Goal: Information Seeking & Learning: Check status

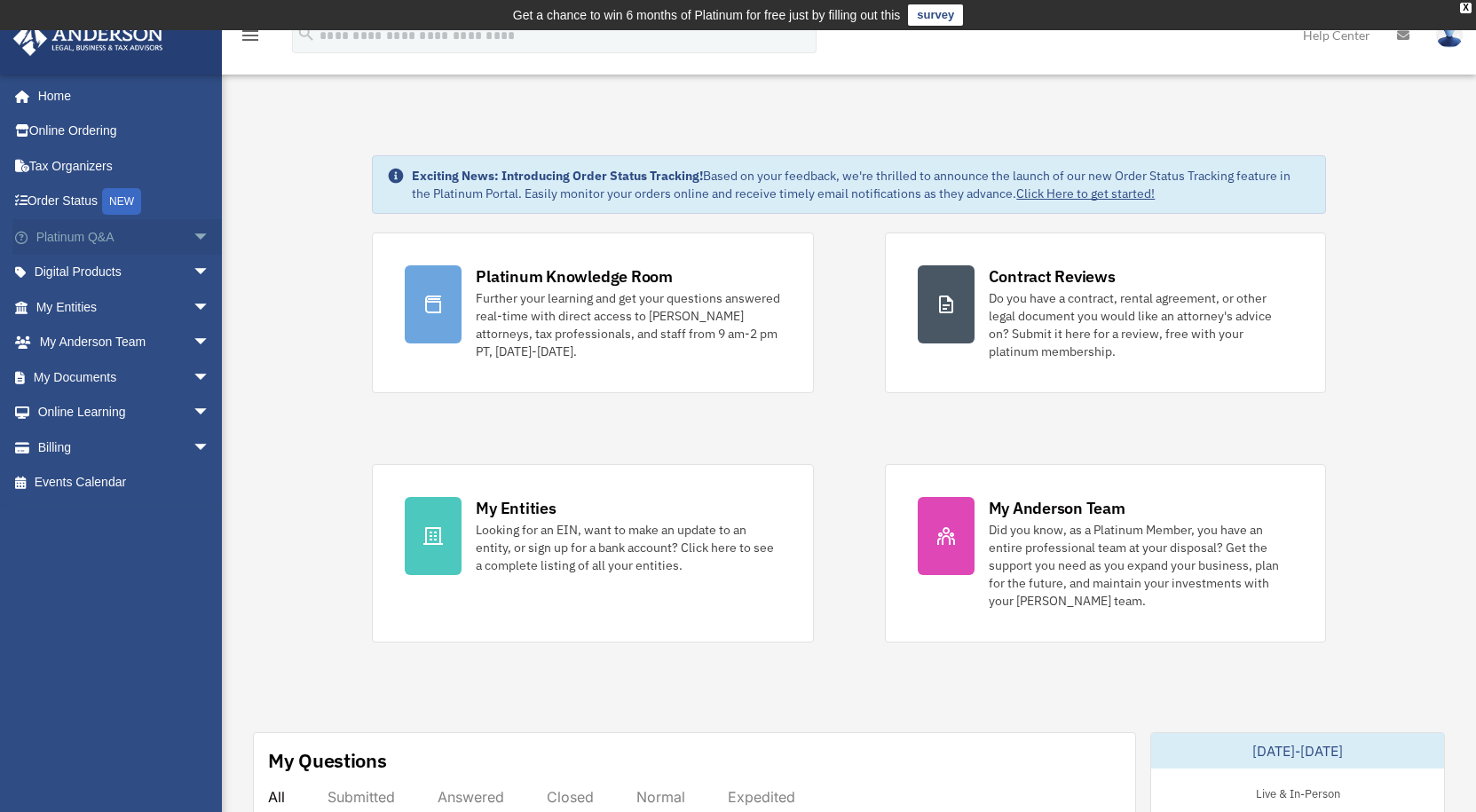
click at [193, 239] on span "arrow_drop_down" at bounding box center [210, 238] width 35 height 36
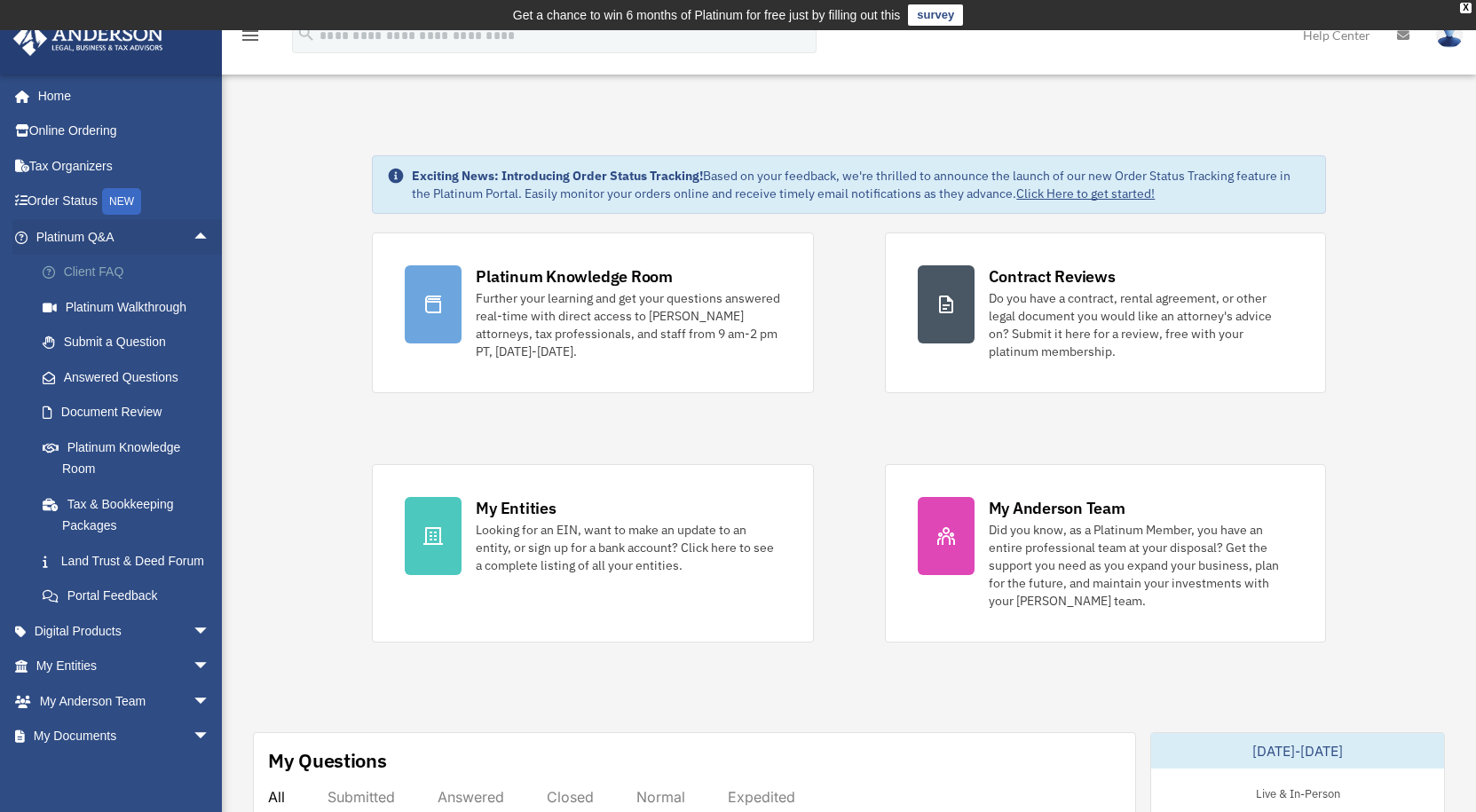
click at [112, 273] on link "Client FAQ" at bounding box center [130, 272] width 212 height 35
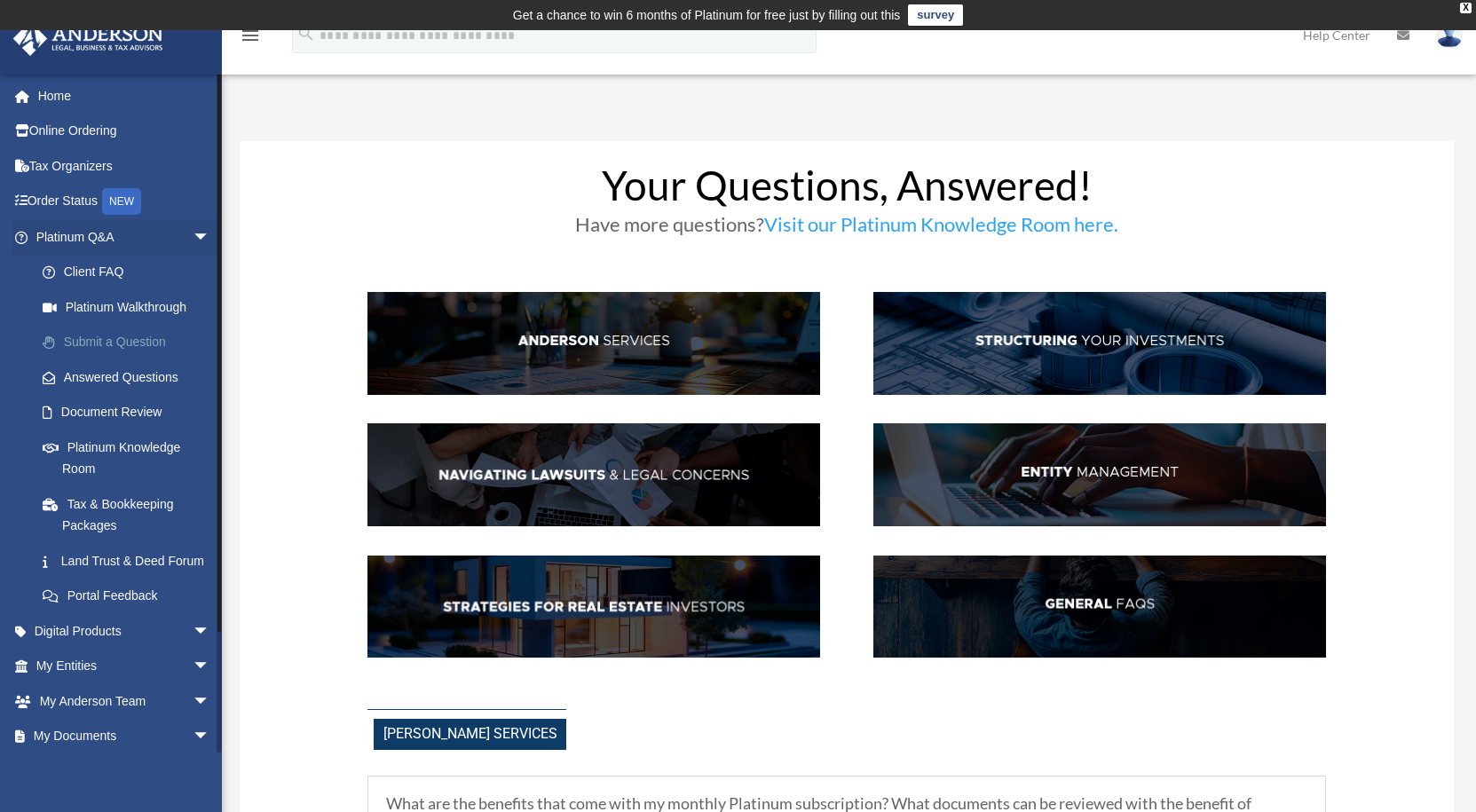
click at [91, 340] on link "Submit a Question" at bounding box center [130, 342] width 212 height 35
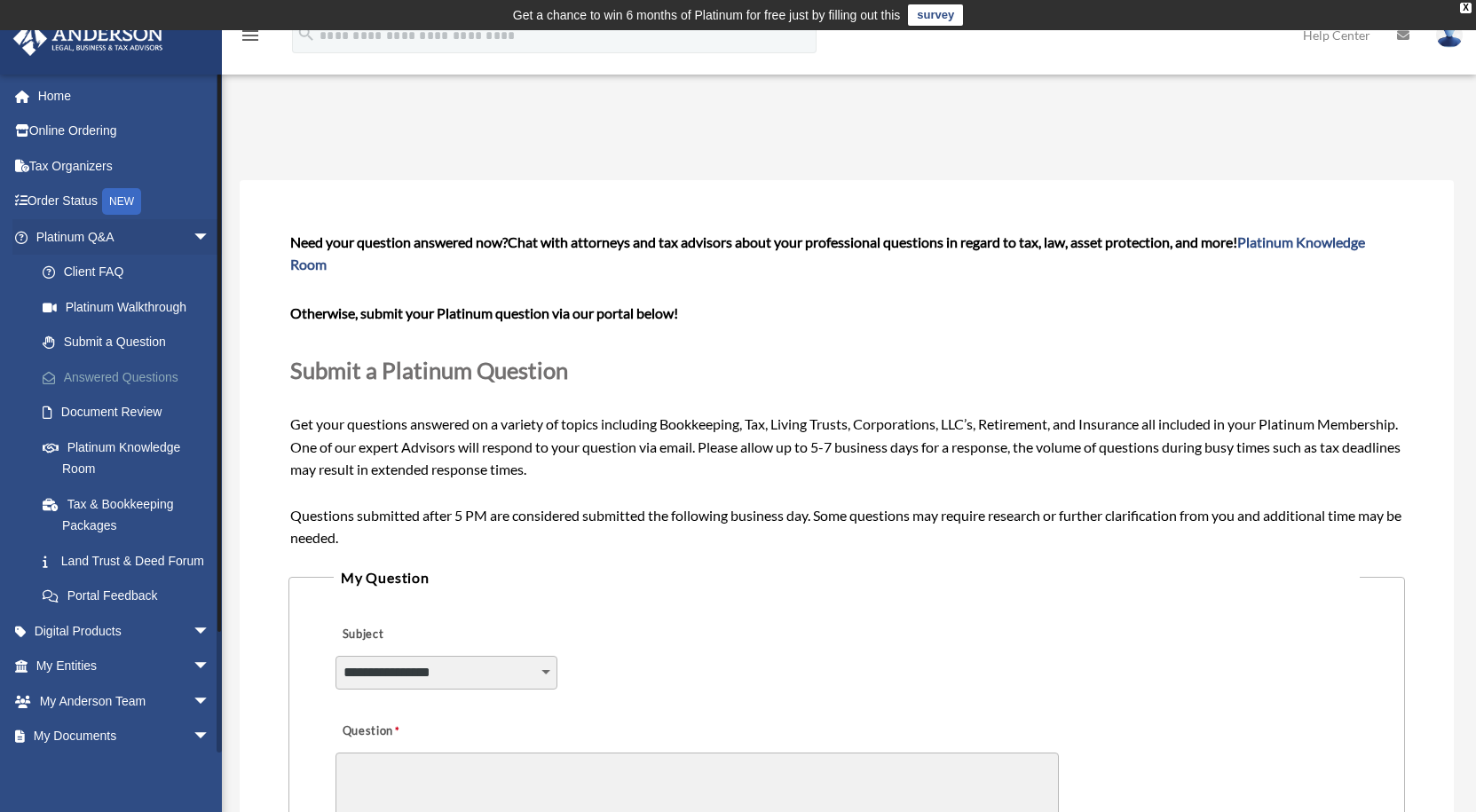
click at [145, 368] on link "Answered Questions" at bounding box center [130, 377] width 212 height 35
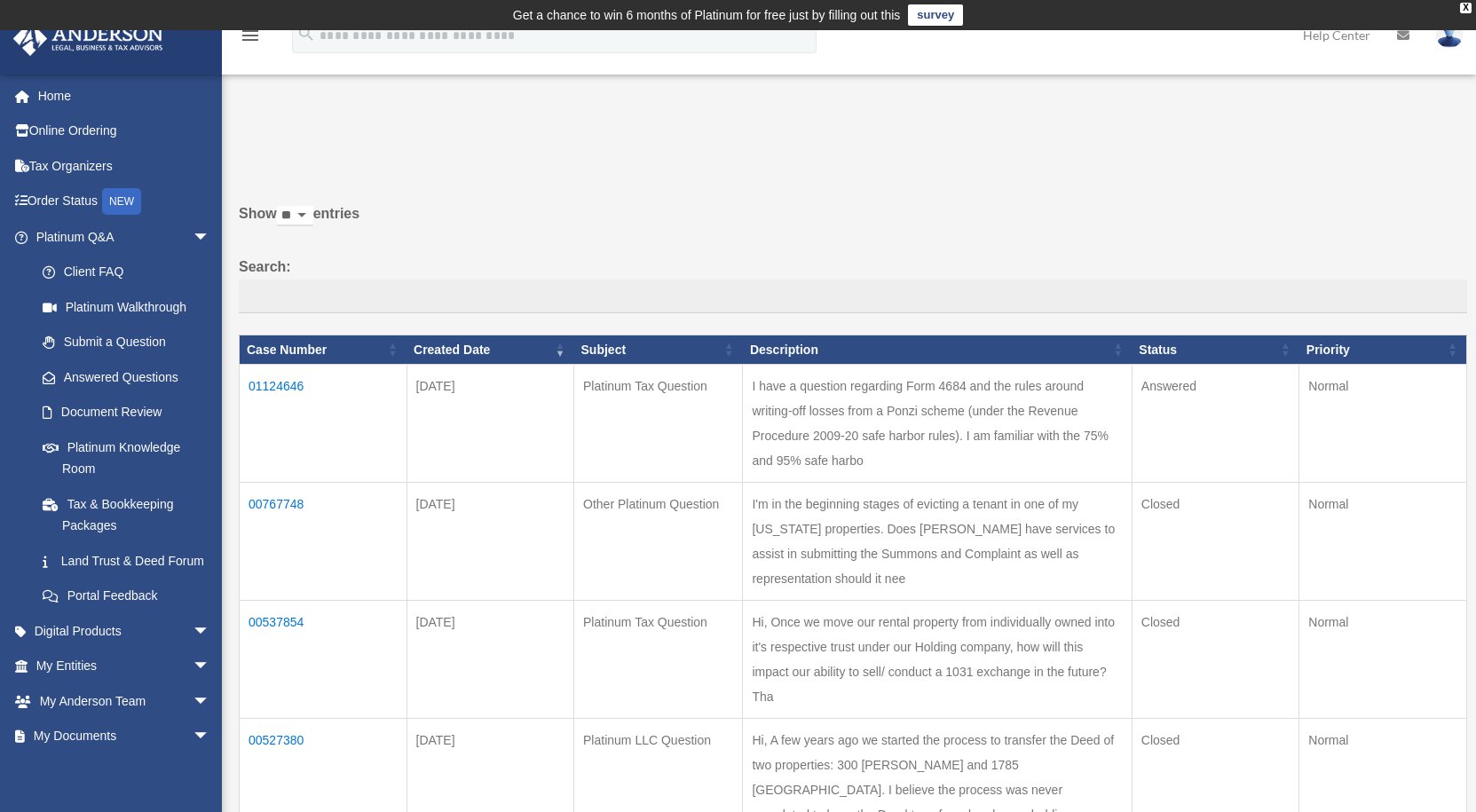
click at [277, 381] on td "01124646" at bounding box center [323, 423] width 168 height 118
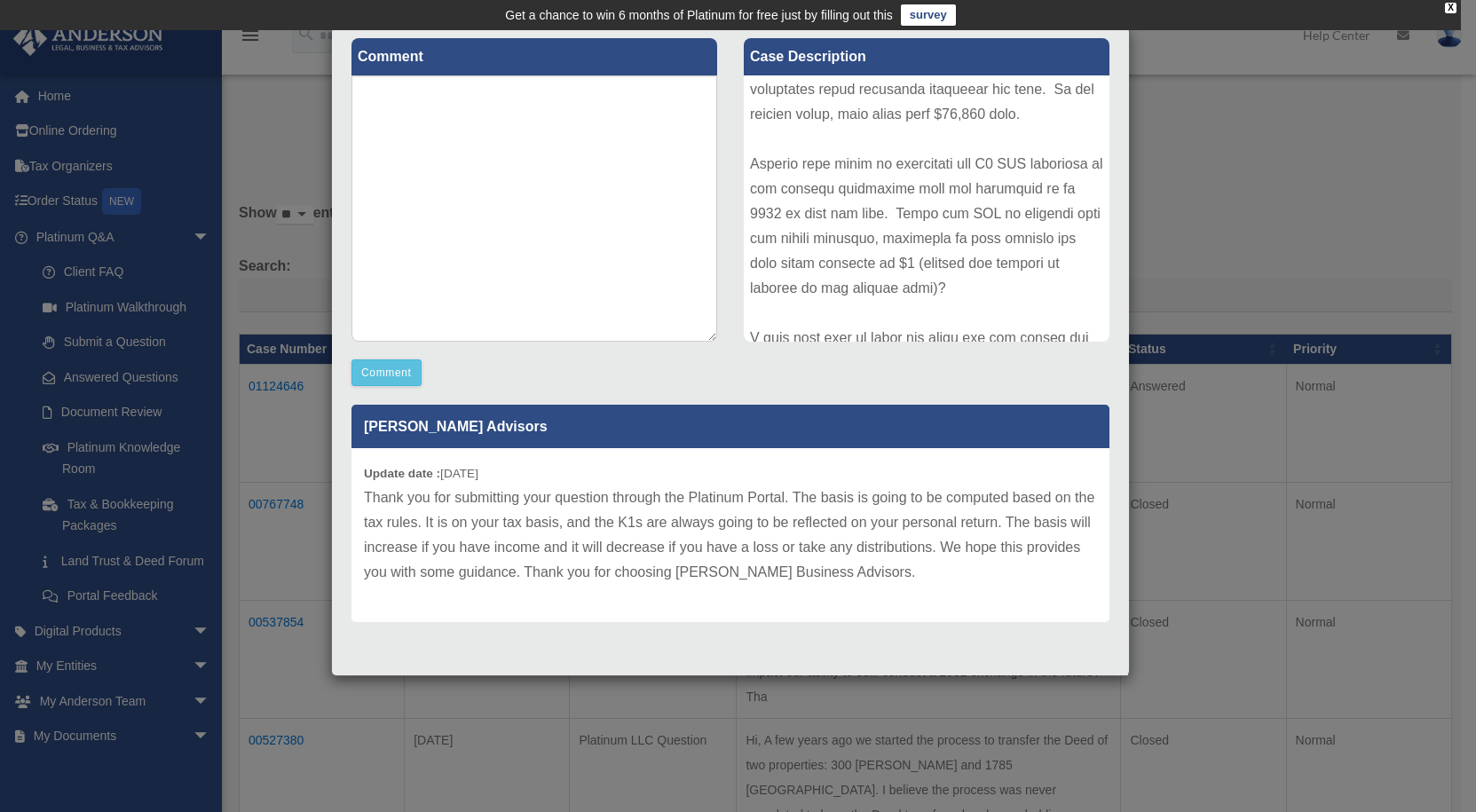
scroll to position [442, 0]
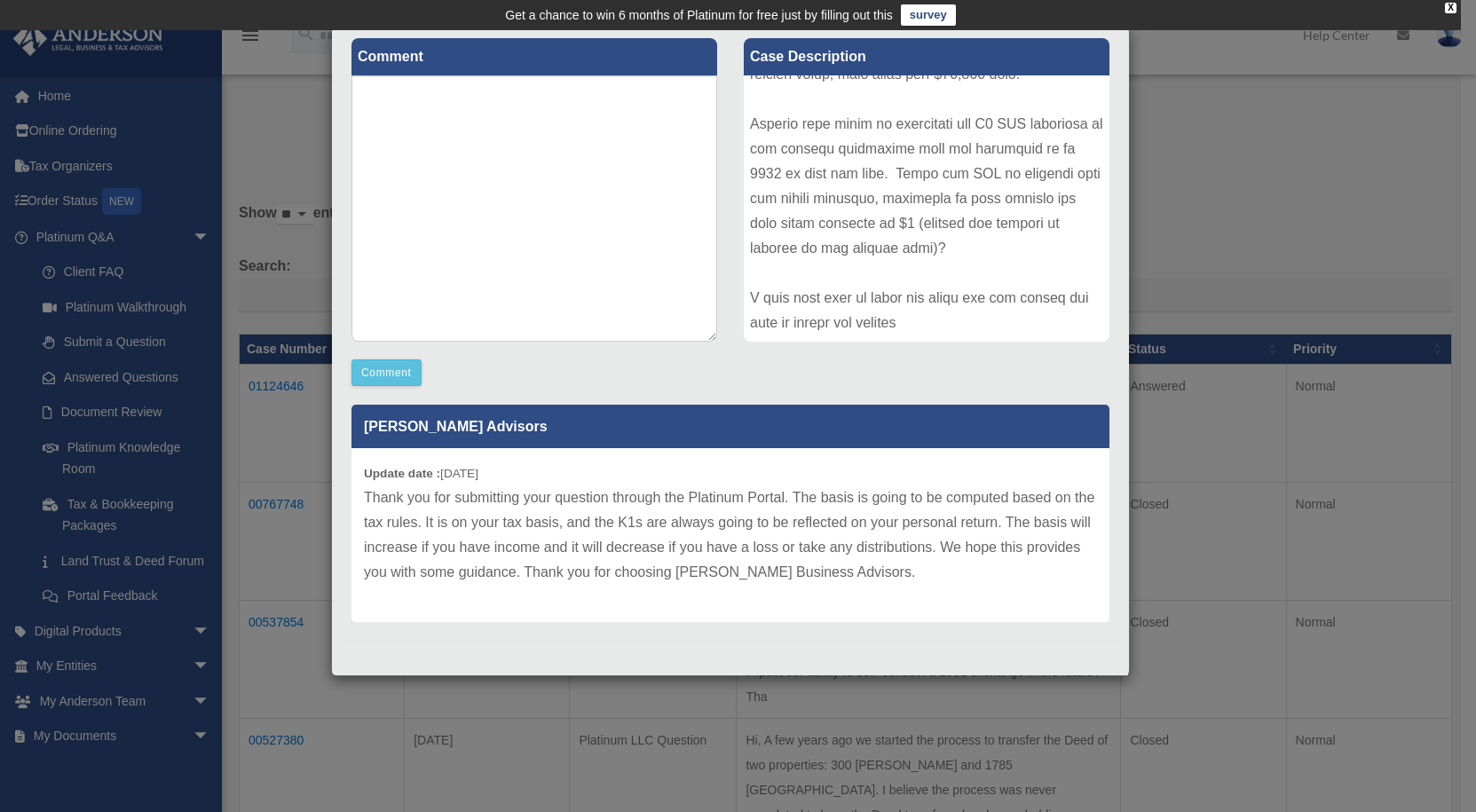
click at [1235, 198] on div "Case Detail × Platinum Tax Question Case Number 01124646 Created Date September…" at bounding box center [738, 406] width 1476 height 812
